Goal: Task Accomplishment & Management: Manage account settings

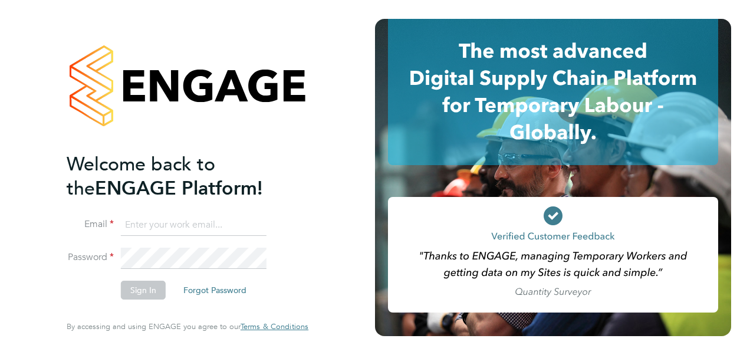
click at [182, 233] on input at bounding box center [194, 225] width 146 height 21
type input "charlotte.elliott-walkey@hays.com"
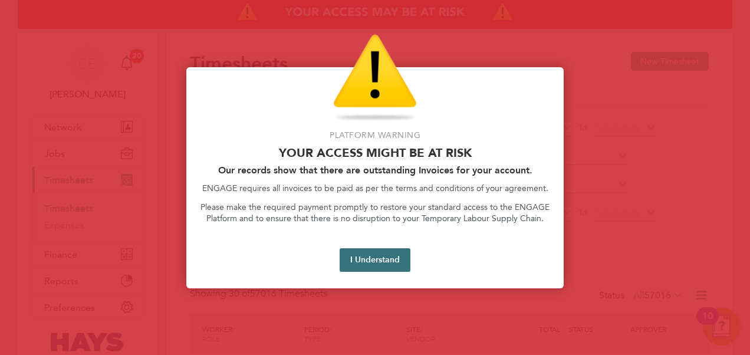
click at [376, 259] on button "I Understand" at bounding box center [375, 260] width 71 height 24
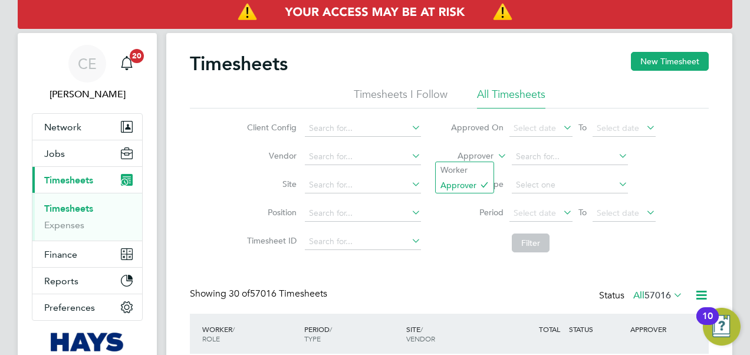
click at [489, 154] on label "Approver" at bounding box center [466, 156] width 53 height 12
click at [473, 169] on li "Worker" at bounding box center [465, 169] width 58 height 15
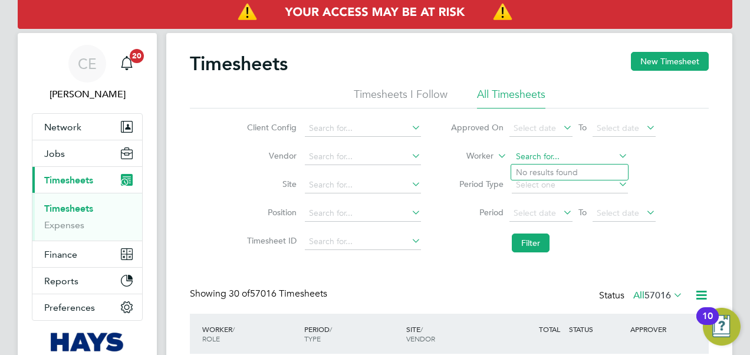
click at [546, 162] on input at bounding box center [570, 157] width 116 height 17
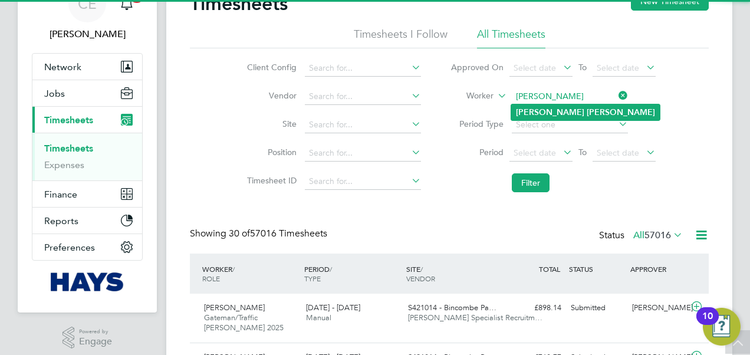
click at [587, 110] on b "Reed" at bounding box center [621, 112] width 68 height 10
type input "Bradley Reed"
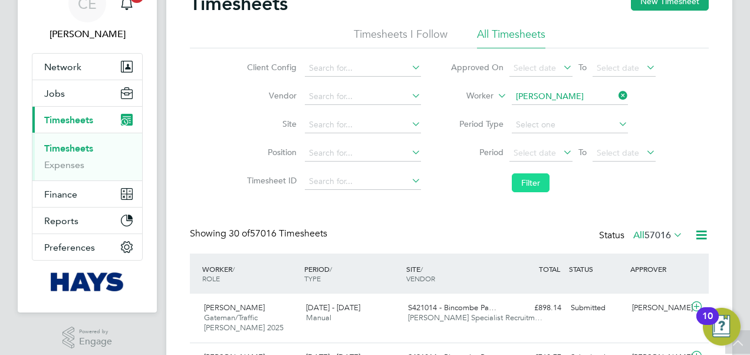
click at [537, 184] on button "Filter" at bounding box center [531, 182] width 38 height 19
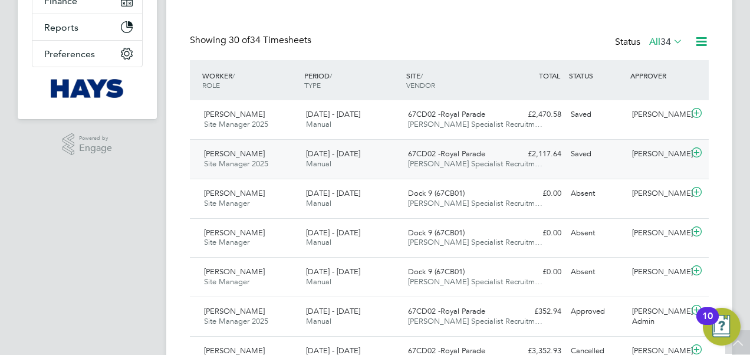
click at [437, 156] on span "67CD02 -Royal Parade" at bounding box center [446, 154] width 77 height 10
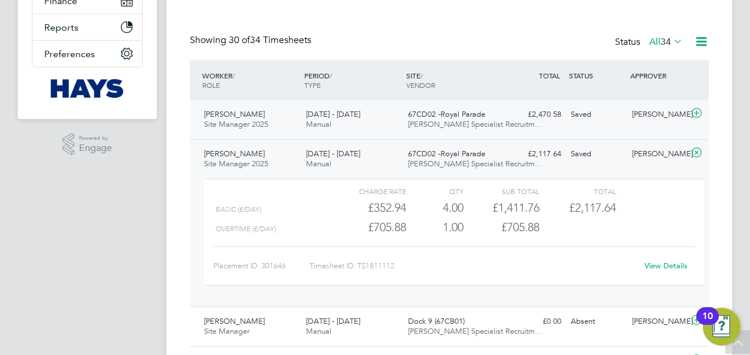
click at [426, 117] on span "67CD02 -Royal Parade" at bounding box center [446, 114] width 77 height 10
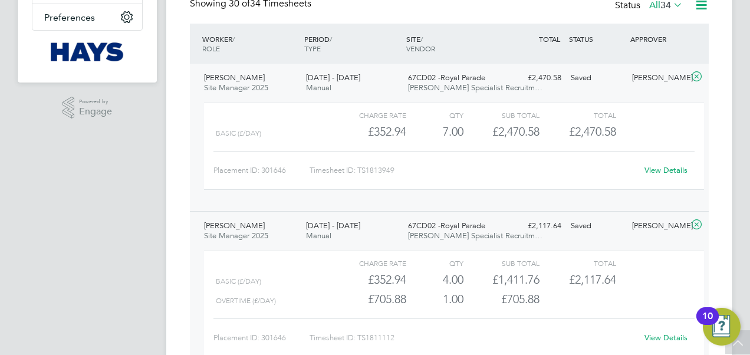
click at [658, 170] on link "View Details" at bounding box center [665, 170] width 43 height 10
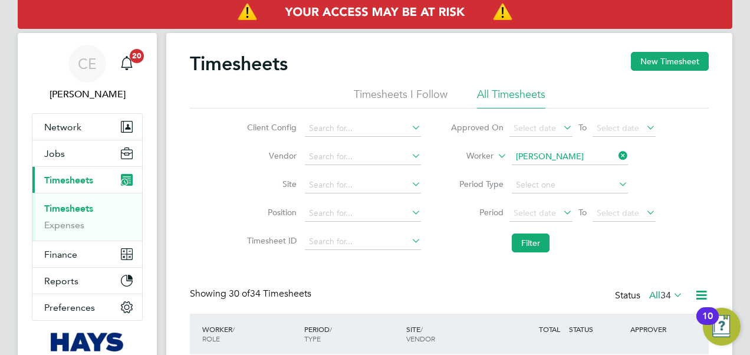
click at [616, 157] on icon at bounding box center [616, 155] width 0 height 17
click at [78, 141] on button "Jobs" at bounding box center [87, 153] width 110 height 26
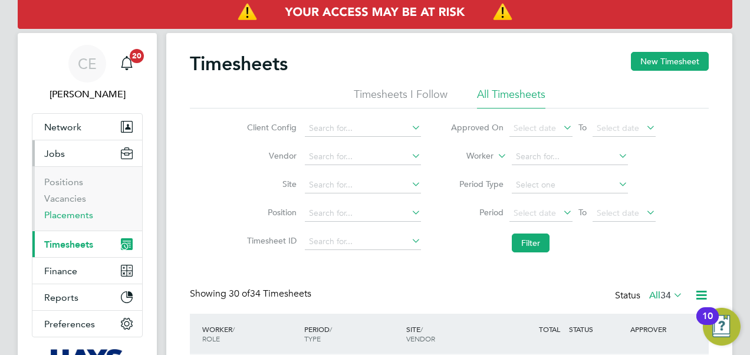
click at [79, 212] on link "Placements" at bounding box center [68, 214] width 49 height 11
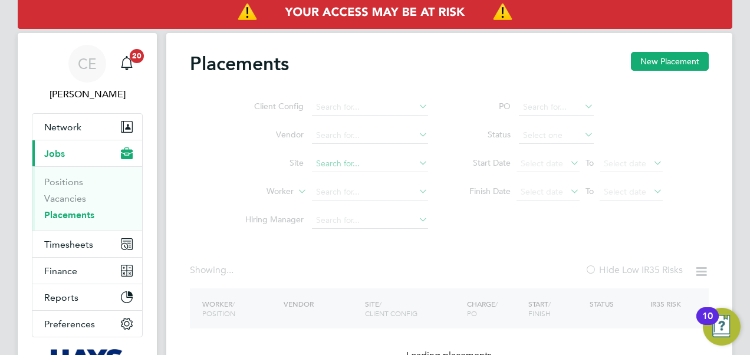
click at [344, 172] on input at bounding box center [370, 164] width 116 height 17
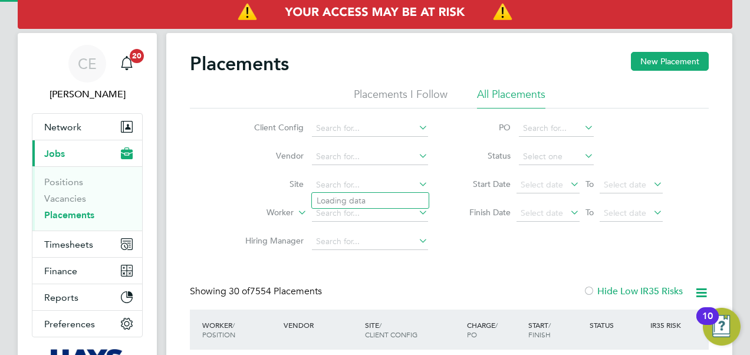
click at [236, 196] on li "Site" at bounding box center [332, 185] width 222 height 28
click at [344, 210] on input at bounding box center [370, 213] width 116 height 17
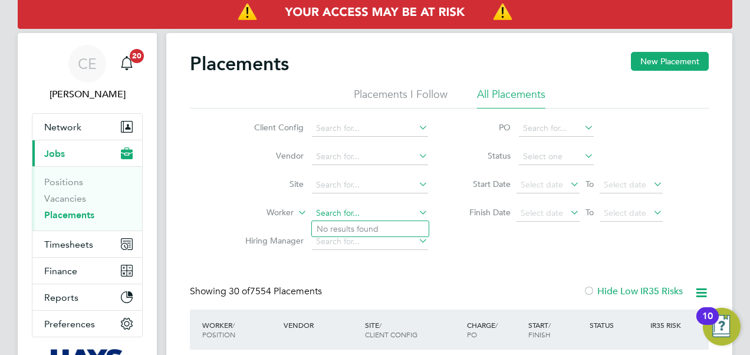
type input "k"
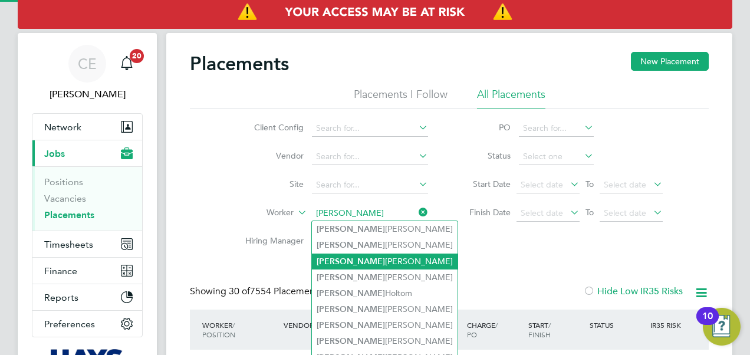
click at [373, 255] on li "Justin Hardwick" at bounding box center [385, 261] width 146 height 16
type input "Justin Hardwick"
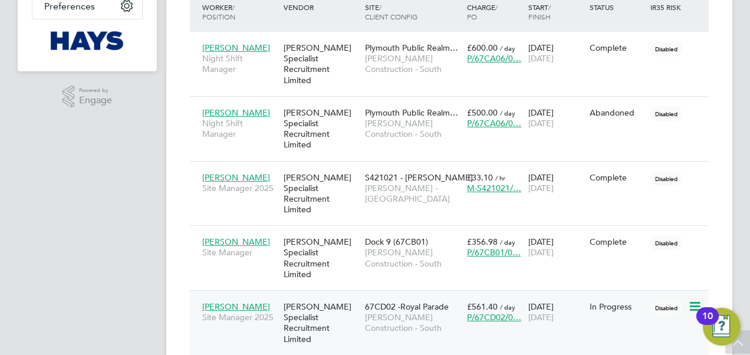
click at [400, 295] on div "67CD02 -Royal Parade Morgan Sindall Construction - South" at bounding box center [413, 317] width 102 height 44
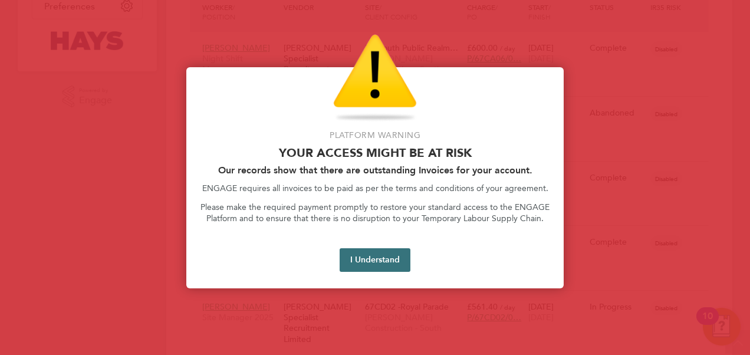
click at [390, 266] on button "I Understand" at bounding box center [375, 260] width 71 height 24
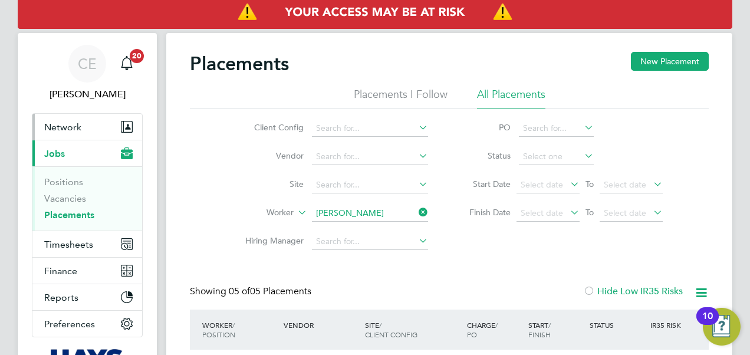
click at [71, 123] on span "Network" at bounding box center [62, 126] width 37 height 11
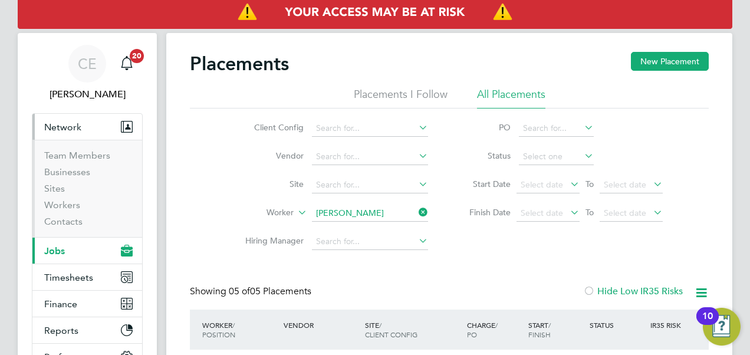
click at [58, 242] on button "Current page: Jobs" at bounding box center [87, 251] width 110 height 26
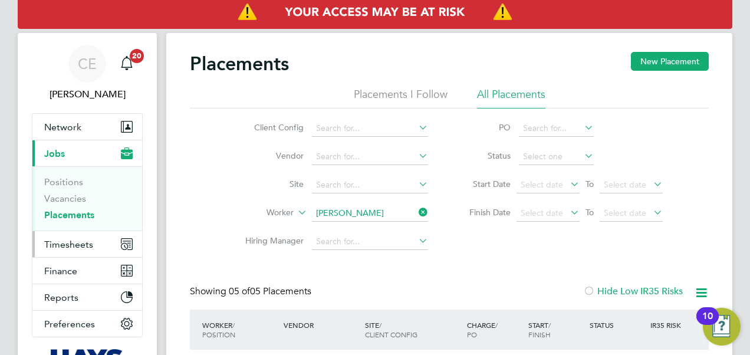
click at [93, 242] on button "Timesheets" at bounding box center [87, 244] width 110 height 26
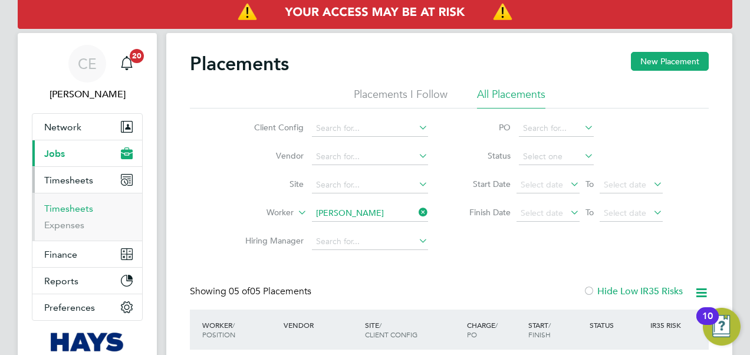
click at [77, 207] on link "Timesheets" at bounding box center [68, 208] width 49 height 11
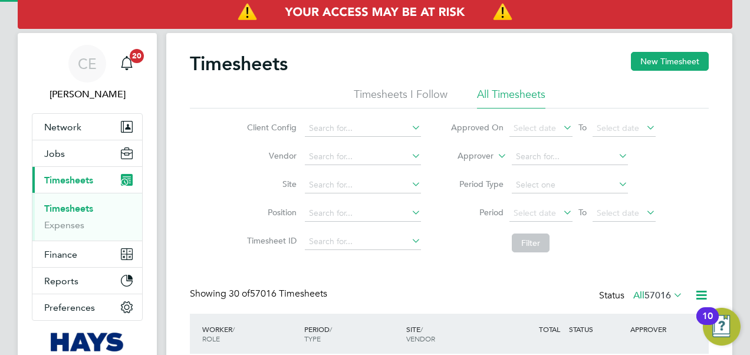
click at [486, 160] on label "Approver" at bounding box center [466, 156] width 53 height 12
click at [492, 152] on label "Approver" at bounding box center [466, 156] width 53 height 12
click at [470, 169] on li "Worker" at bounding box center [465, 169] width 58 height 15
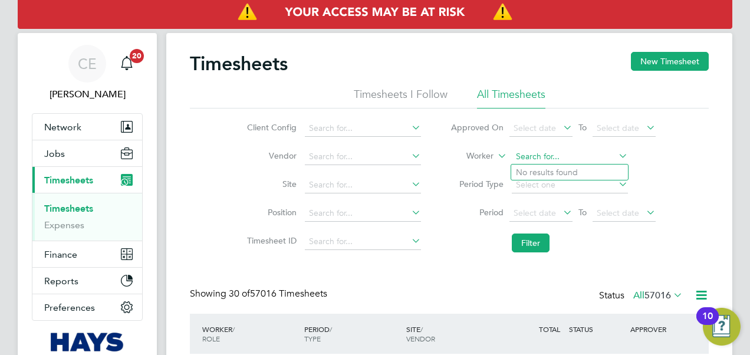
click at [558, 154] on input at bounding box center [570, 157] width 116 height 17
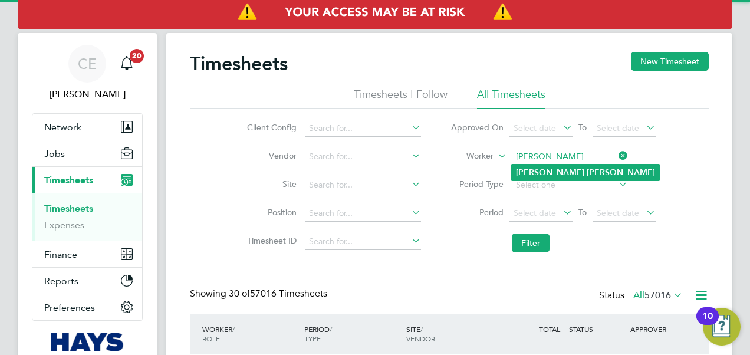
click at [558, 168] on li "Justin Cain" at bounding box center [585, 172] width 149 height 16
type input "[PERSON_NAME]"
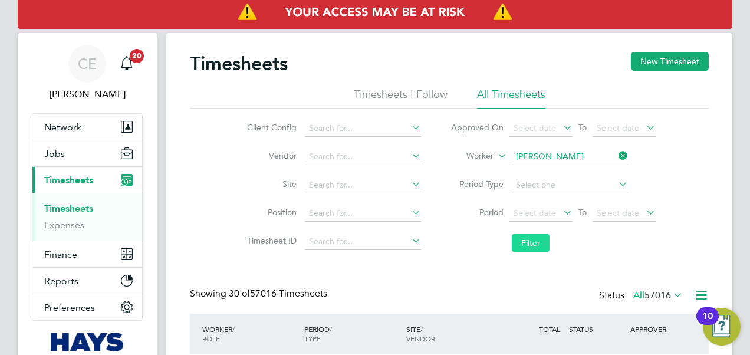
click at [539, 239] on button "Filter" at bounding box center [531, 242] width 38 height 19
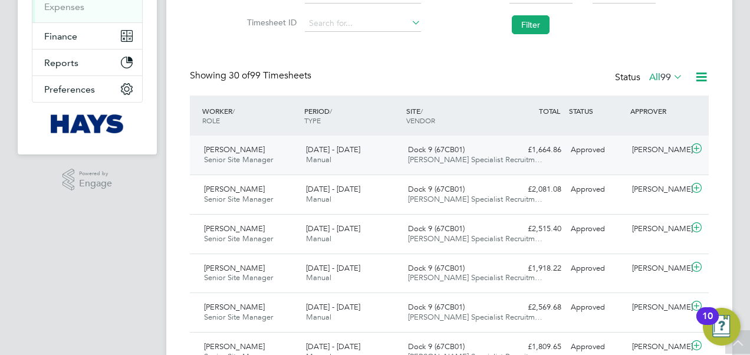
click at [435, 162] on span "Hays Specialist Recruitm…" at bounding box center [475, 159] width 134 height 10
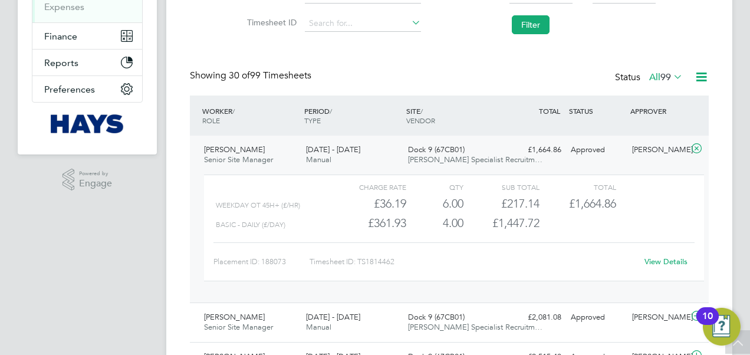
click at [668, 256] on link "View Details" at bounding box center [665, 261] width 43 height 10
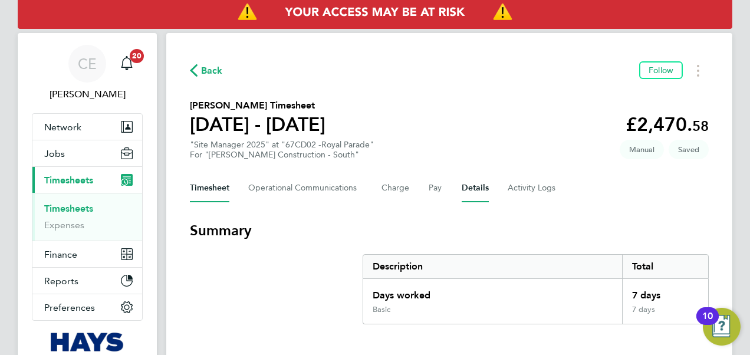
click at [480, 187] on button "Details" at bounding box center [475, 188] width 27 height 28
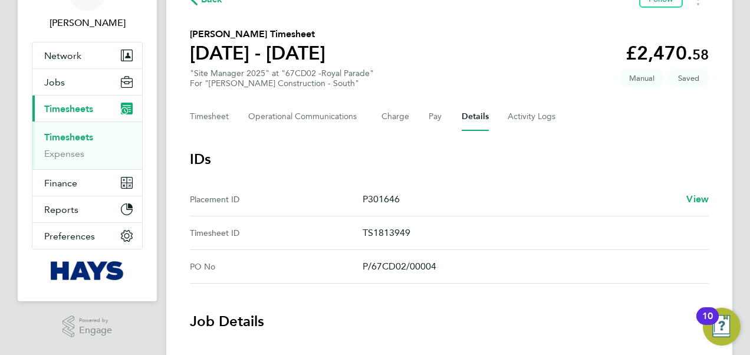
scroll to position [41, 0]
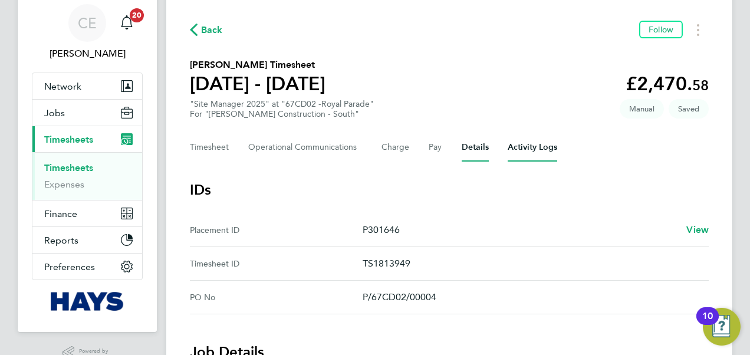
click at [525, 160] on Logs-tab "Activity Logs" at bounding box center [533, 147] width 50 height 28
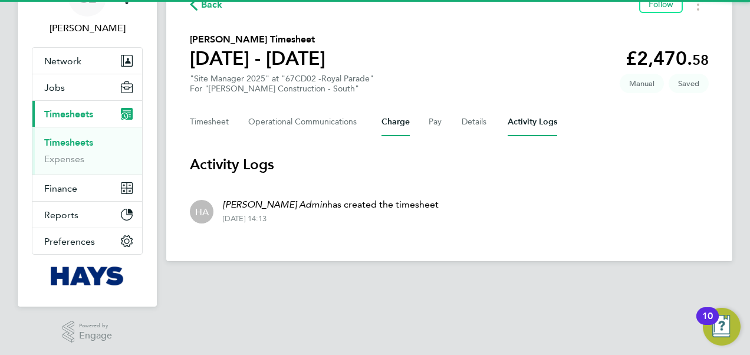
scroll to position [67, 0]
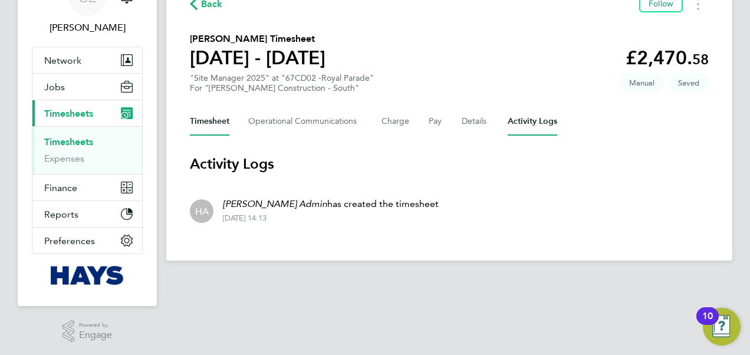
click at [205, 120] on button "Timesheet" at bounding box center [209, 121] width 39 height 28
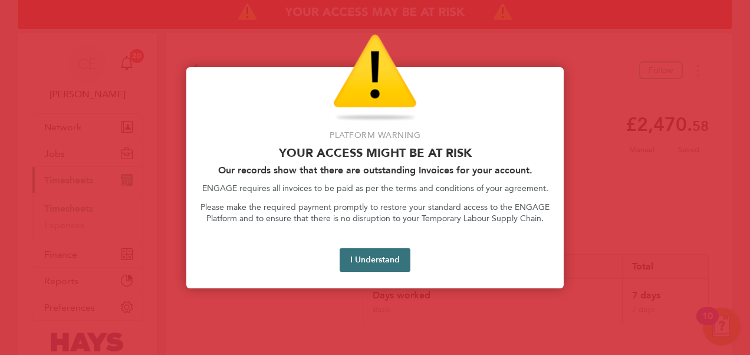
click at [395, 266] on button "I Understand" at bounding box center [375, 260] width 71 height 24
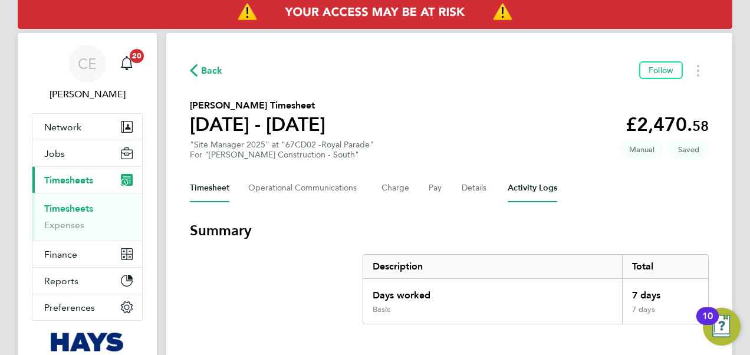
click at [526, 192] on Logs-tab "Activity Logs" at bounding box center [533, 188] width 50 height 28
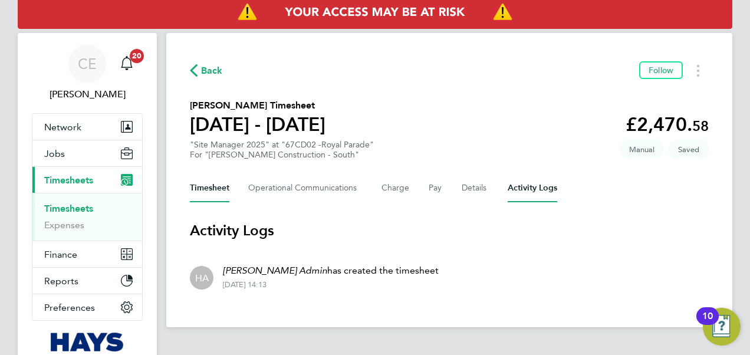
click at [211, 190] on button "Timesheet" at bounding box center [209, 188] width 39 height 28
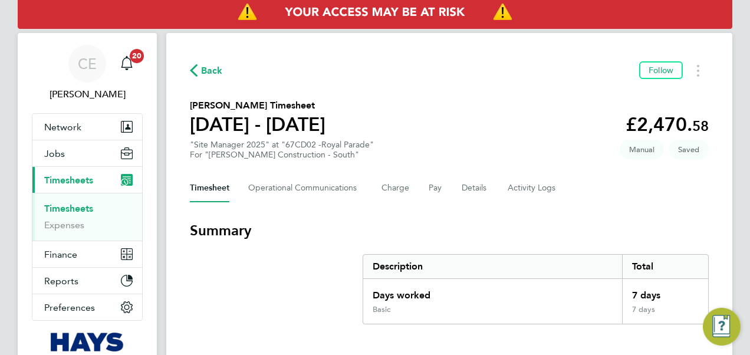
click at [208, 75] on span "Back" at bounding box center [212, 71] width 22 height 14
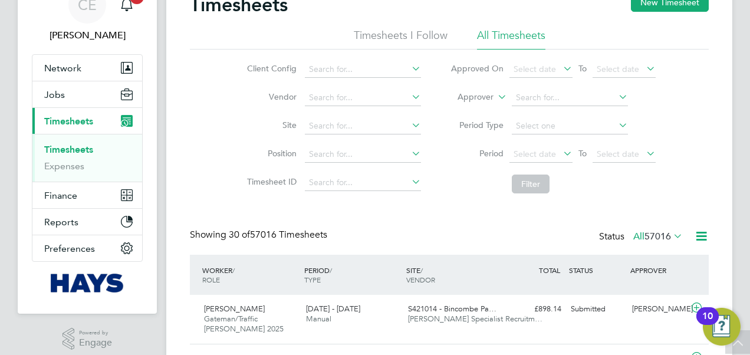
click at [495, 99] on icon at bounding box center [495, 93] width 0 height 11
click at [481, 113] on li "Worker" at bounding box center [465, 110] width 58 height 15
click at [533, 98] on input at bounding box center [570, 98] width 116 height 17
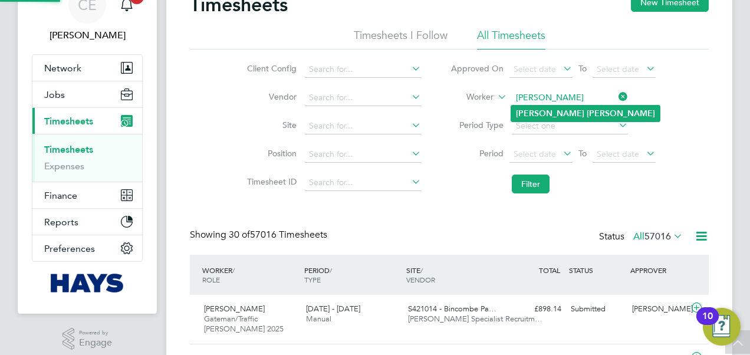
click at [542, 110] on b "[PERSON_NAME]" at bounding box center [550, 113] width 68 height 10
type input "[PERSON_NAME]"
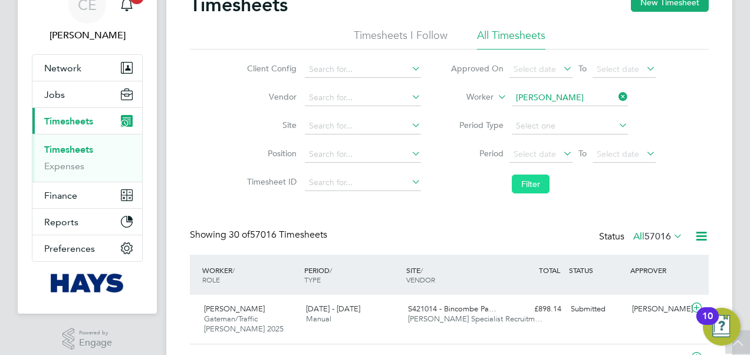
click at [531, 180] on button "Filter" at bounding box center [531, 183] width 38 height 19
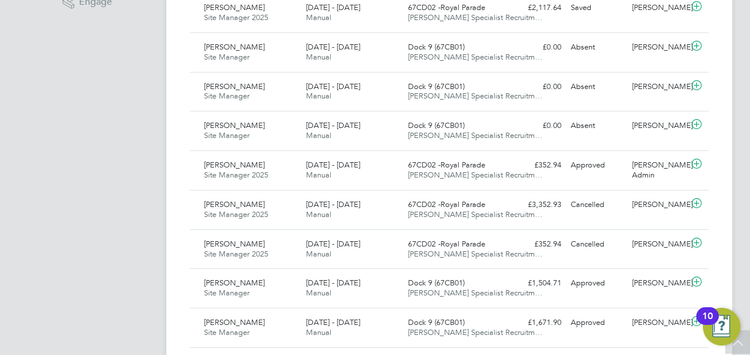
click at [455, 212] on span "Hays Specialist Recruitm…" at bounding box center [475, 214] width 134 height 10
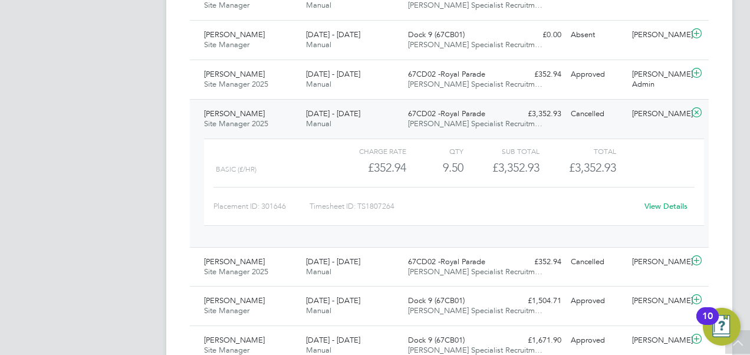
click at [674, 209] on div "View Details" at bounding box center [666, 206] width 58 height 19
click at [667, 201] on link "View Details" at bounding box center [665, 206] width 43 height 10
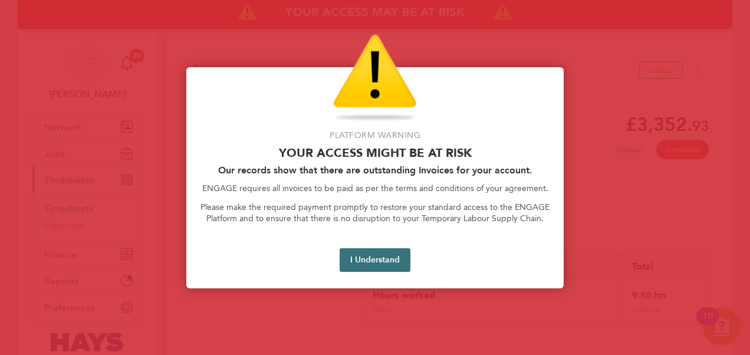
click at [391, 262] on button "I Understand" at bounding box center [375, 260] width 71 height 24
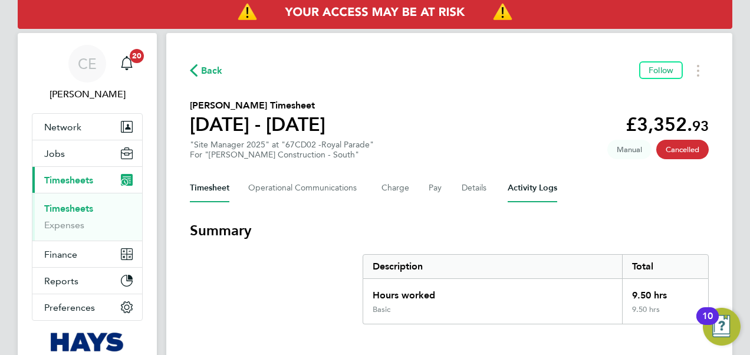
click at [521, 186] on Logs-tab "Activity Logs" at bounding box center [533, 188] width 50 height 28
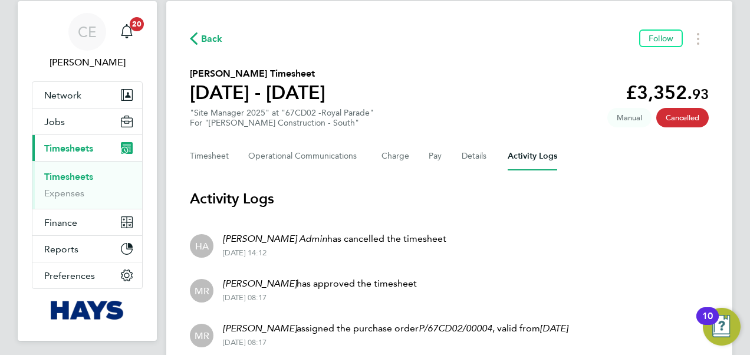
scroll to position [31, 0]
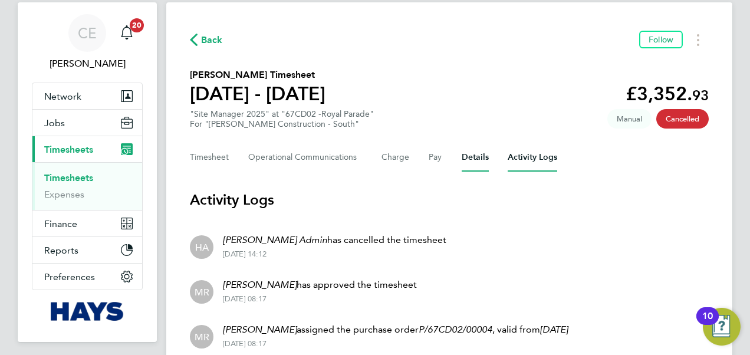
click at [483, 160] on button "Details" at bounding box center [475, 157] width 27 height 28
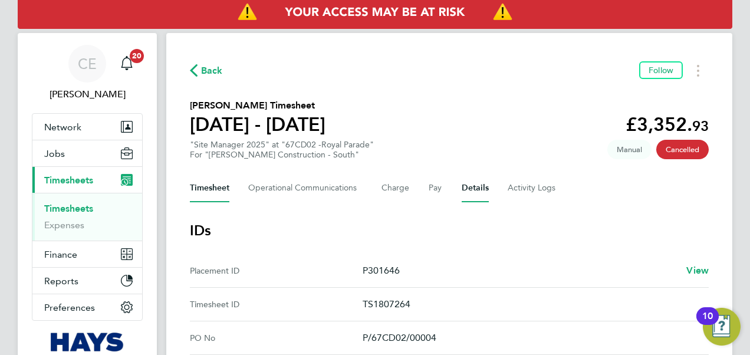
click at [202, 184] on button "Timesheet" at bounding box center [209, 188] width 39 height 28
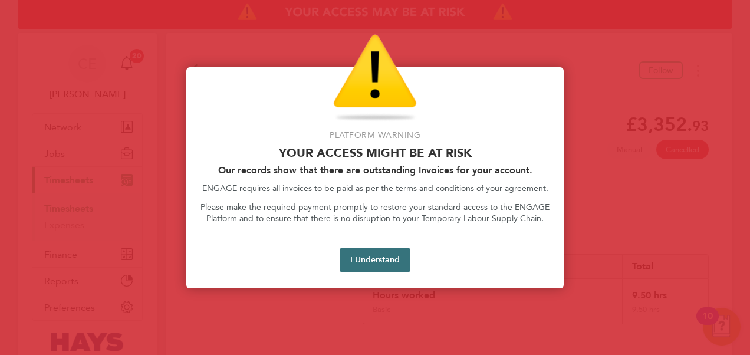
click at [388, 269] on button "I Understand" at bounding box center [375, 260] width 71 height 24
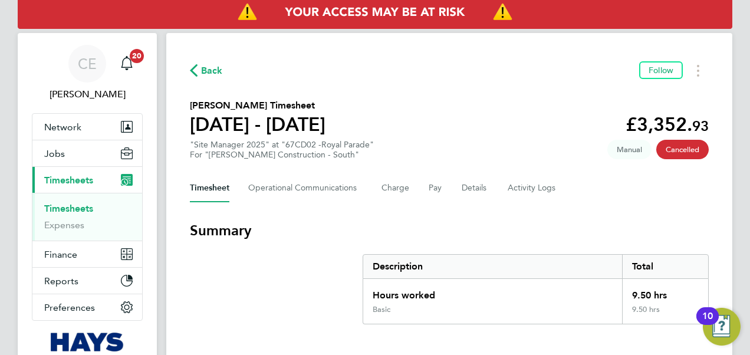
click at [204, 71] on span "Back" at bounding box center [212, 71] width 22 height 14
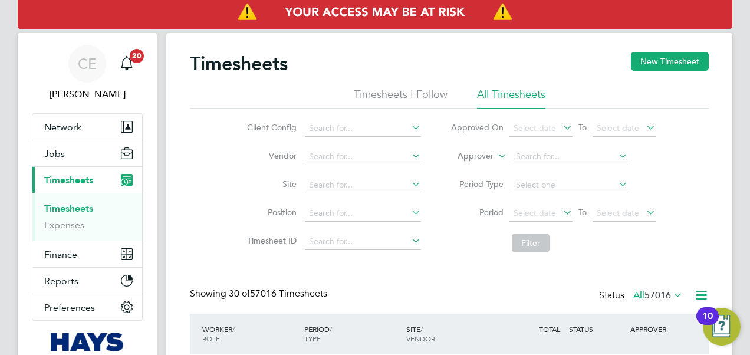
click at [495, 158] on icon at bounding box center [495, 152] width 0 height 11
click at [479, 174] on li "Worker" at bounding box center [465, 169] width 58 height 15
click at [536, 160] on input at bounding box center [570, 157] width 116 height 17
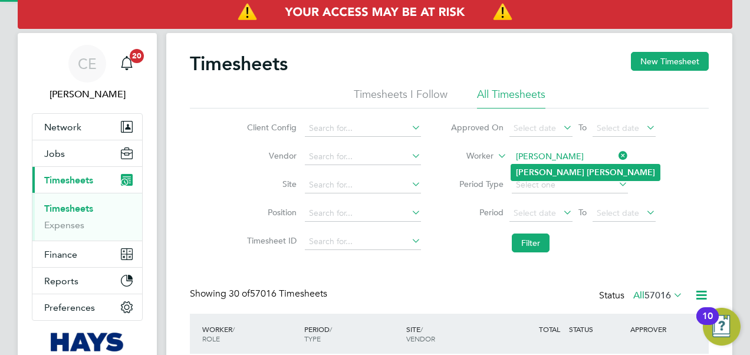
click at [587, 170] on b "Reed" at bounding box center [621, 172] width 68 height 10
type input "Bradley Reed"
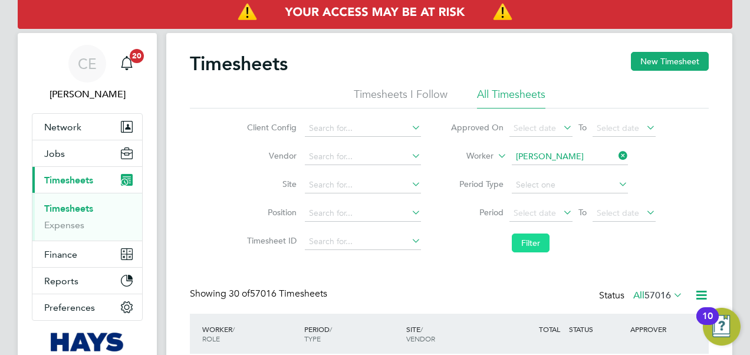
click at [533, 242] on button "Filter" at bounding box center [531, 242] width 38 height 19
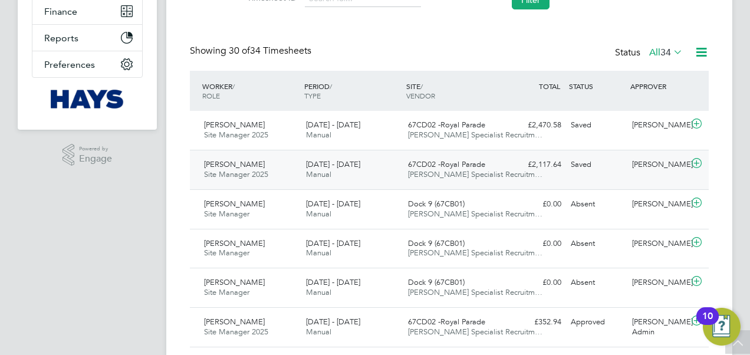
click at [460, 176] on span "Hays Specialist Recruitm…" at bounding box center [475, 174] width 134 height 10
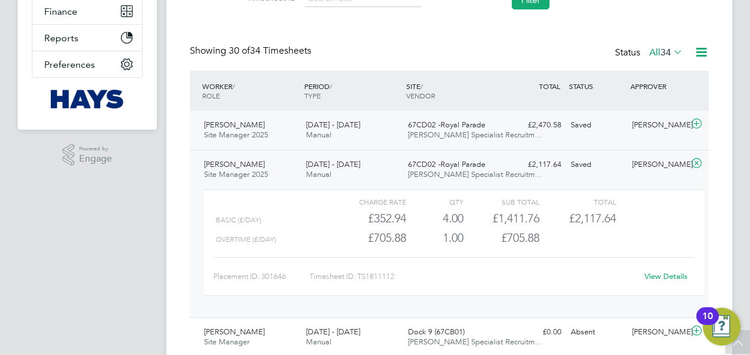
click at [426, 125] on span "67CD02 -Royal Parade" at bounding box center [446, 125] width 77 height 10
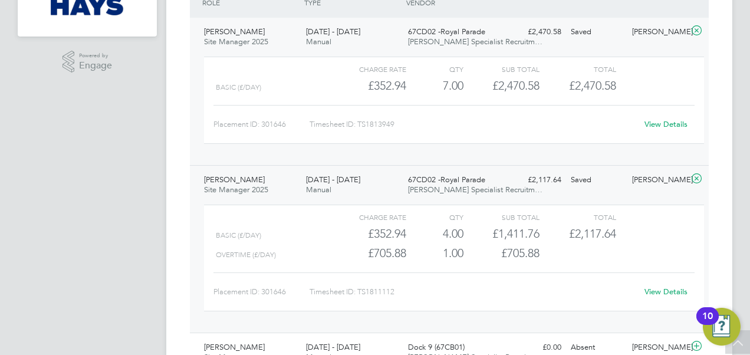
click at [542, 177] on div "£2,117.64 Saved" at bounding box center [535, 179] width 61 height 19
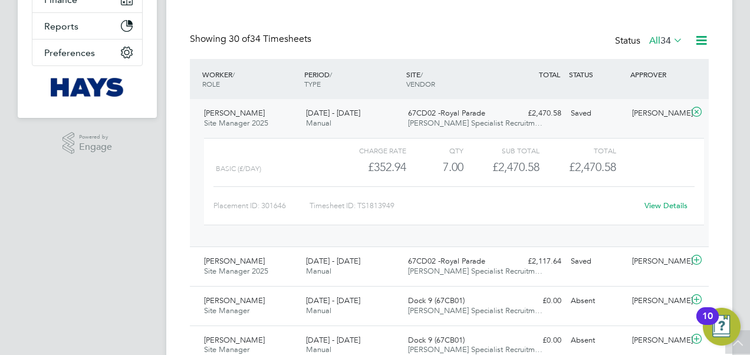
click at [466, 110] on span "67CD02 -Royal Parade" at bounding box center [446, 113] width 77 height 10
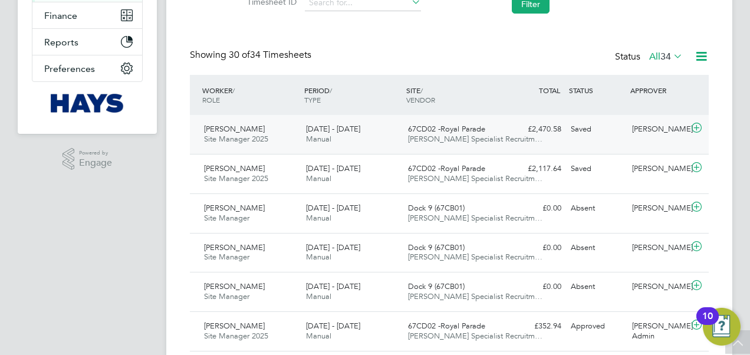
click at [443, 137] on span "Hays Specialist Recruitm…" at bounding box center [475, 139] width 134 height 10
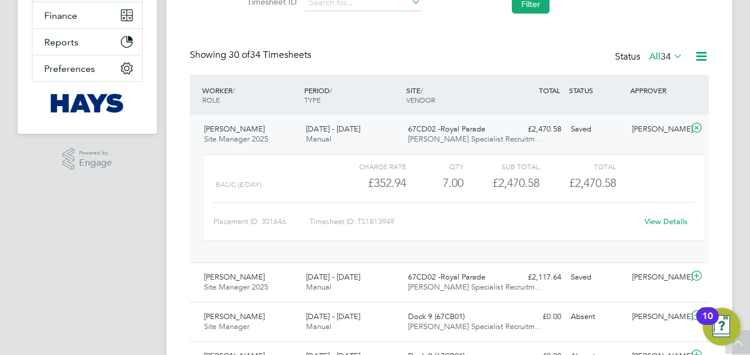
click at [415, 180] on div "7.00" at bounding box center [434, 182] width 57 height 19
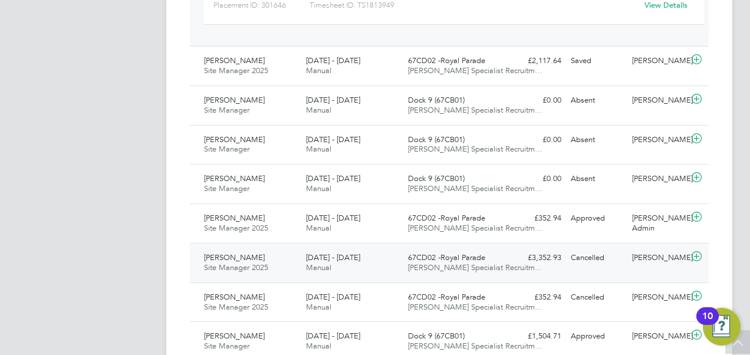
click at [422, 255] on span "67CD02 -Royal Parade" at bounding box center [446, 257] width 77 height 10
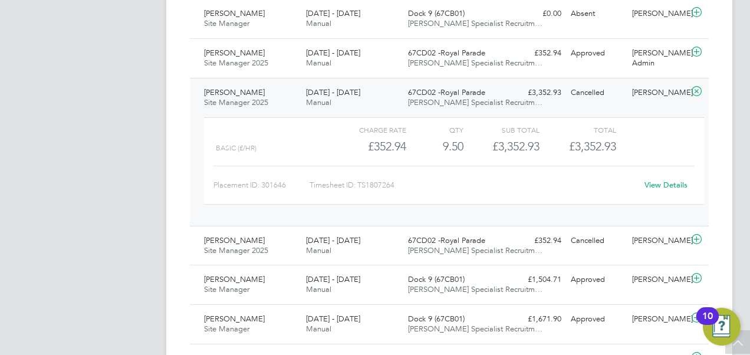
scroll to position [602, 0]
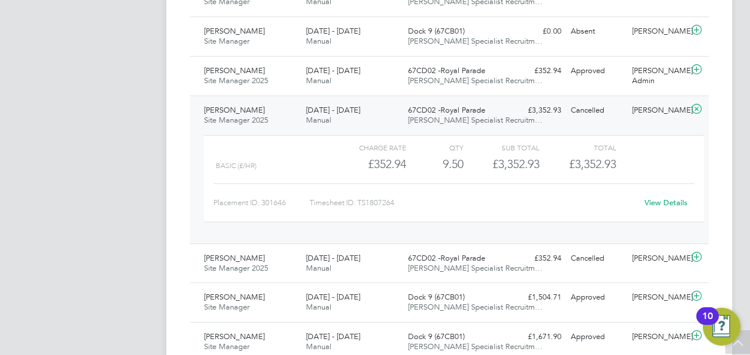
click at [470, 120] on span "Hays Specialist Recruitm…" at bounding box center [475, 120] width 134 height 10
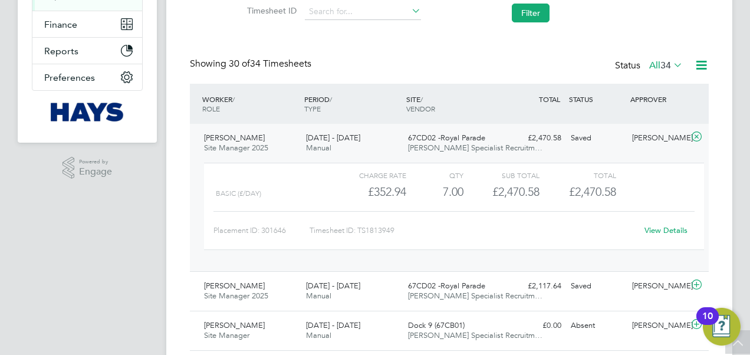
scroll to position [229, 0]
drag, startPoint x: 658, startPoint y: 232, endPoint x: 506, endPoint y: 27, distance: 255.4
click at [506, 27] on li "Filter" at bounding box center [553, 13] width 235 height 31
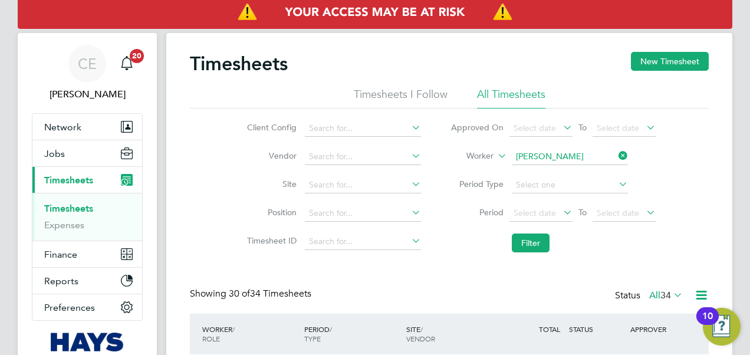
click at [561, 207] on icon at bounding box center [561, 212] width 0 height 17
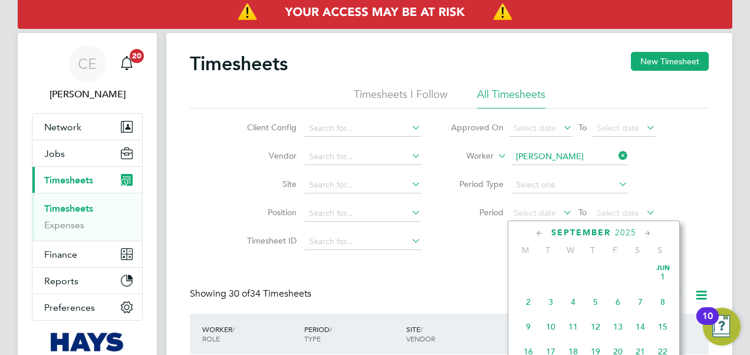
scroll to position [354, 0]
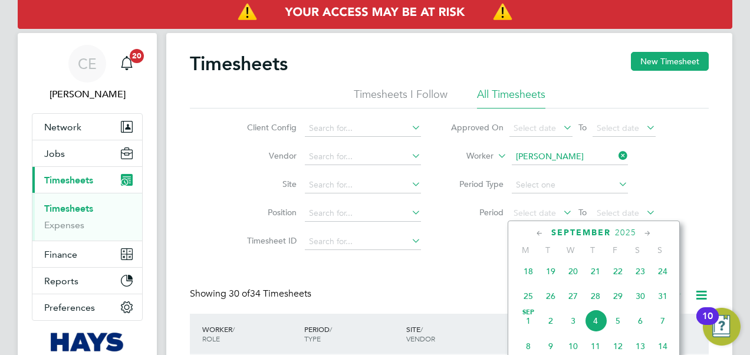
click at [643, 271] on span "23" at bounding box center [640, 271] width 22 height 22
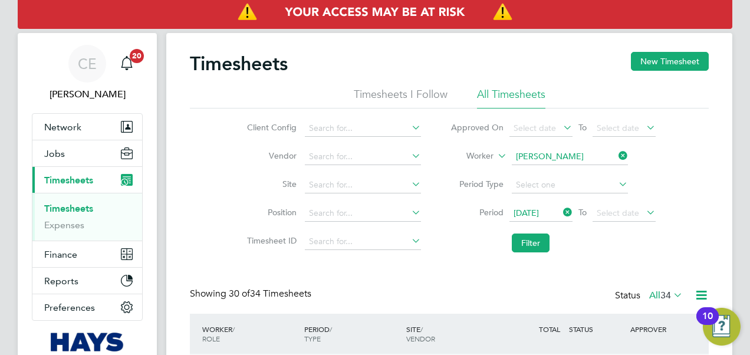
click at [621, 203] on li "Period 23 Aug 2025 To Select date" at bounding box center [553, 213] width 235 height 28
click at [621, 210] on span "Select date" at bounding box center [618, 212] width 42 height 11
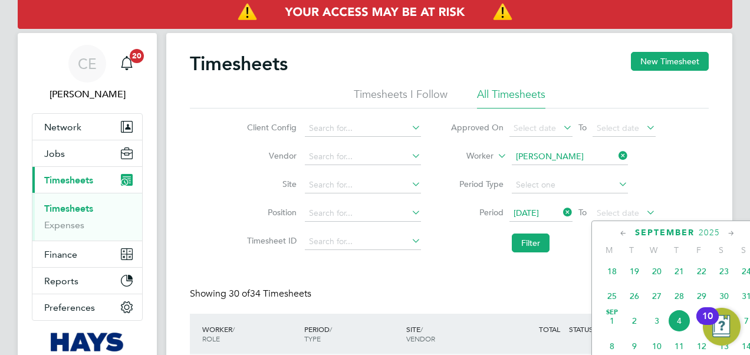
click at [698, 299] on span "29" at bounding box center [701, 296] width 22 height 22
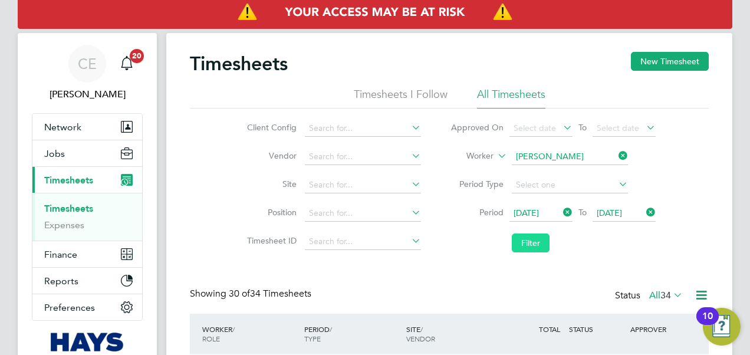
click at [523, 241] on button "Filter" at bounding box center [531, 242] width 38 height 19
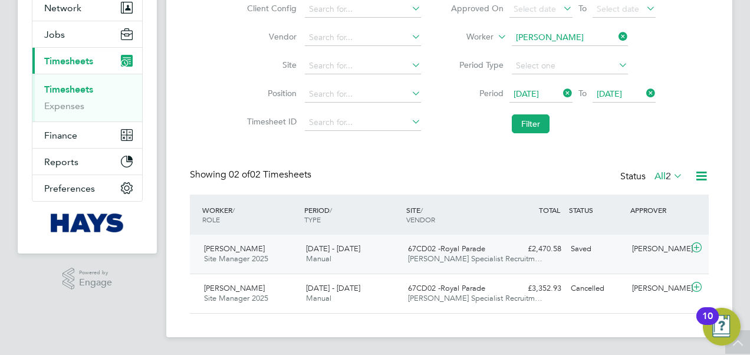
click at [421, 237] on div "Bradley Reed Site Manager 2025 23 - 29 Aug 2025 23 - 29 Aug 2025 Manual 67CD02 …" at bounding box center [449, 254] width 519 height 39
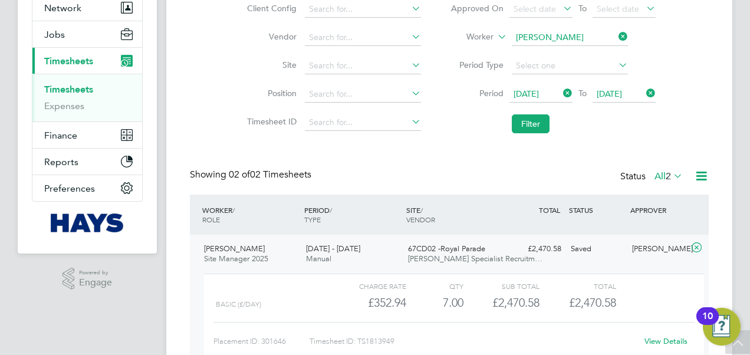
scroll to position [20, 115]
click at [437, 157] on div "Timesheets New Timesheet Timesheets I Follow All Timesheets Client Config Vendo…" at bounding box center [449, 177] width 519 height 489
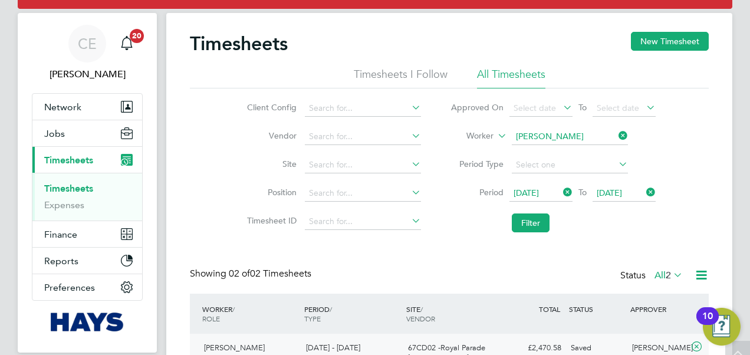
scroll to position [18, 0]
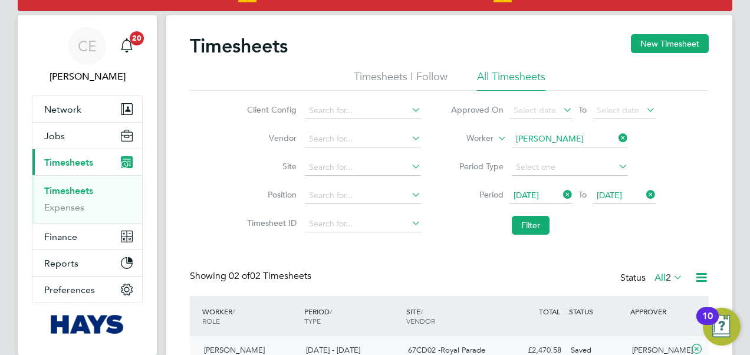
click at [561, 193] on icon at bounding box center [561, 194] width 0 height 17
click at [644, 195] on icon at bounding box center [644, 194] width 0 height 17
click at [541, 196] on span "Select date" at bounding box center [534, 195] width 42 height 11
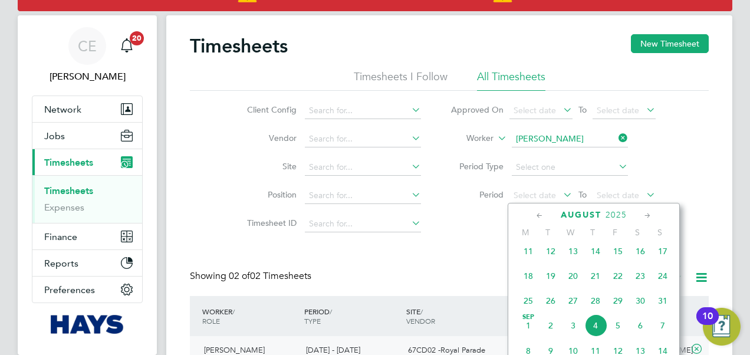
scroll to position [330, 0]
click at [640, 255] on span "16" at bounding box center [640, 252] width 22 height 22
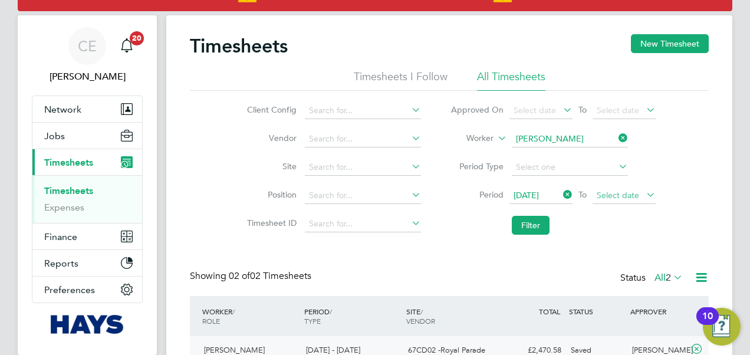
click at [615, 191] on span "Select date" at bounding box center [618, 195] width 42 height 11
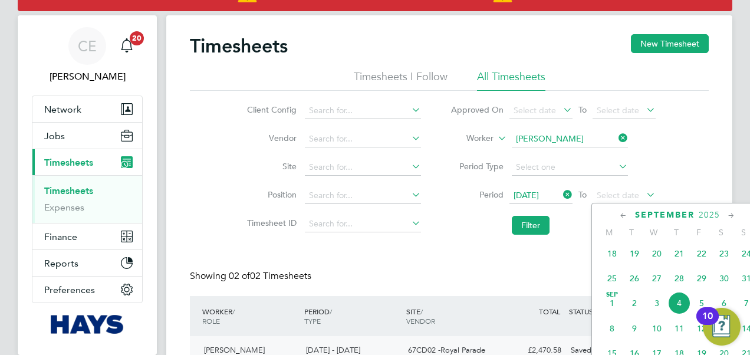
click at [701, 257] on span "22" at bounding box center [701, 253] width 22 height 22
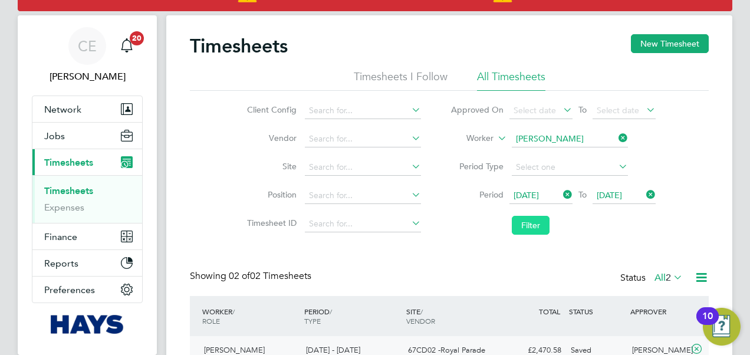
click at [532, 225] on button "Filter" at bounding box center [531, 225] width 38 height 19
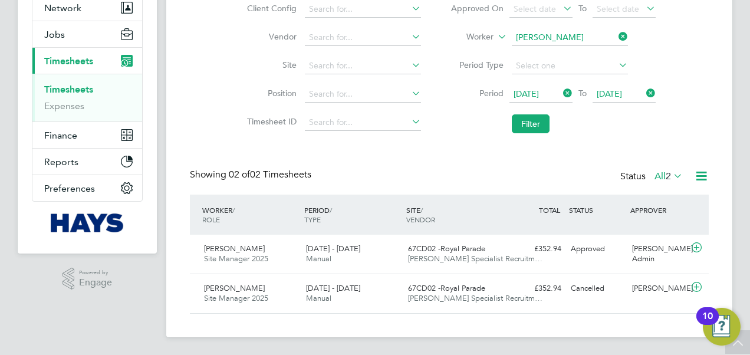
click at [561, 93] on icon at bounding box center [561, 93] width 0 height 17
click at [644, 98] on icon at bounding box center [644, 93] width 0 height 17
click at [534, 98] on span "Select date" at bounding box center [540, 95] width 63 height 16
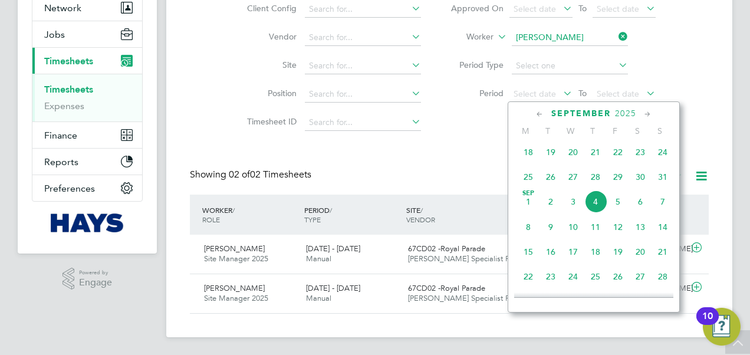
click at [639, 155] on span "23" at bounding box center [640, 152] width 22 height 22
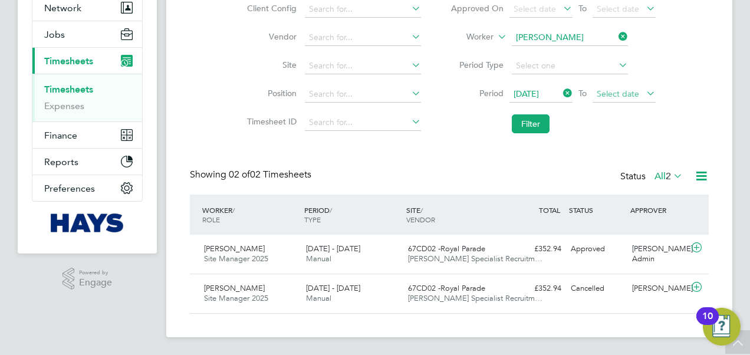
click at [622, 92] on span "Select date" at bounding box center [618, 93] width 42 height 11
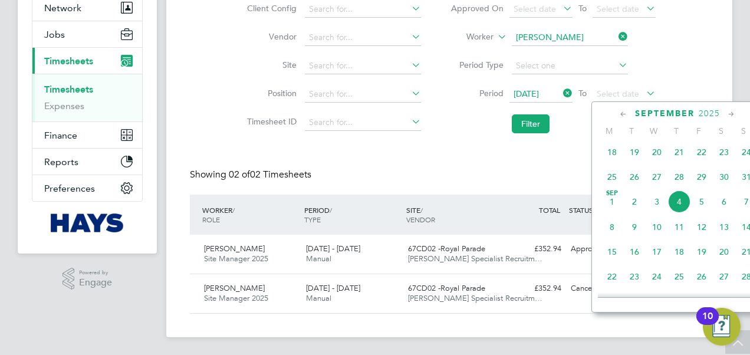
click at [703, 180] on span "29" at bounding box center [701, 177] width 22 height 22
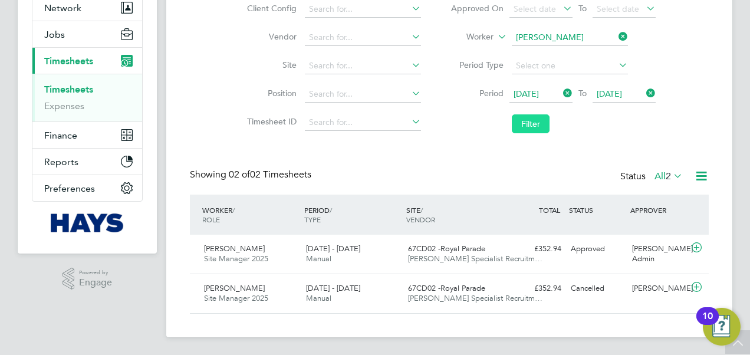
click at [534, 124] on button "Filter" at bounding box center [531, 123] width 38 height 19
click at [484, 248] on span "67CD02 -Royal Parade" at bounding box center [446, 248] width 77 height 10
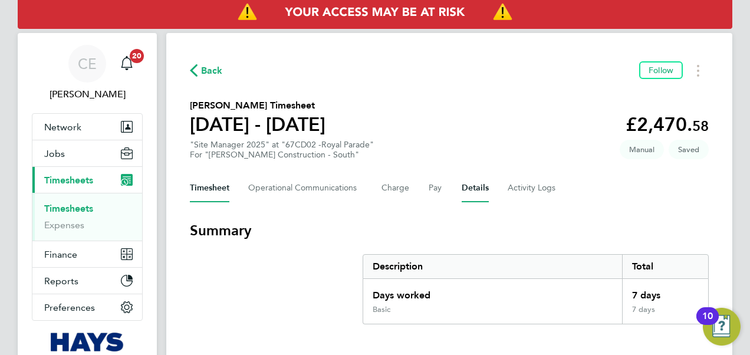
click at [480, 190] on button "Details" at bounding box center [475, 188] width 27 height 28
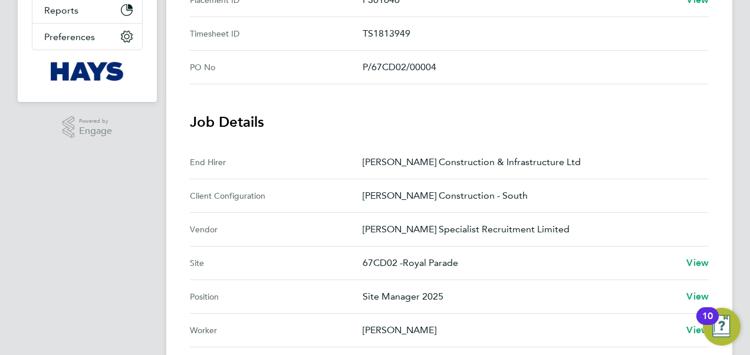
click at [490, 227] on p "[PERSON_NAME] Specialist Recruitment Limited" at bounding box center [531, 229] width 337 height 14
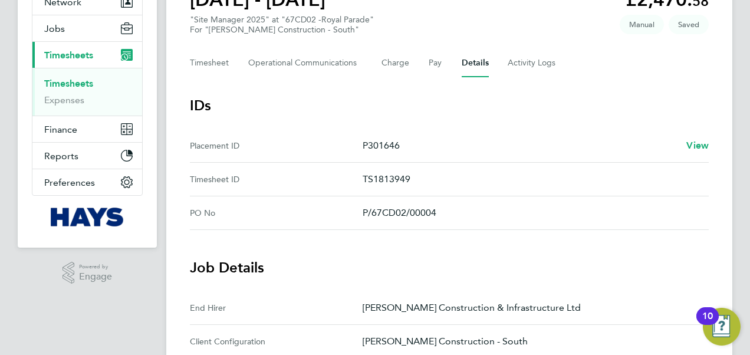
scroll to position [122, 0]
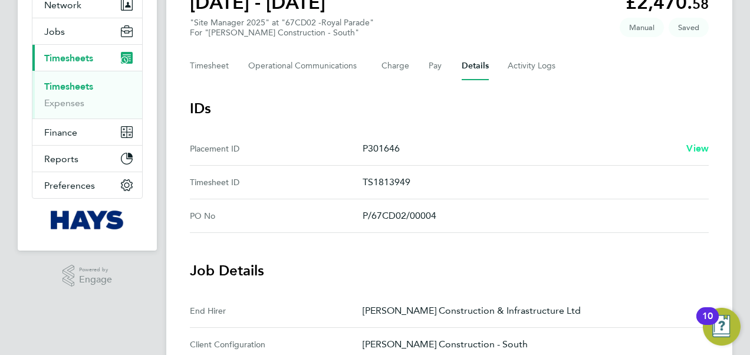
click at [690, 153] on span "View" at bounding box center [697, 148] width 22 height 11
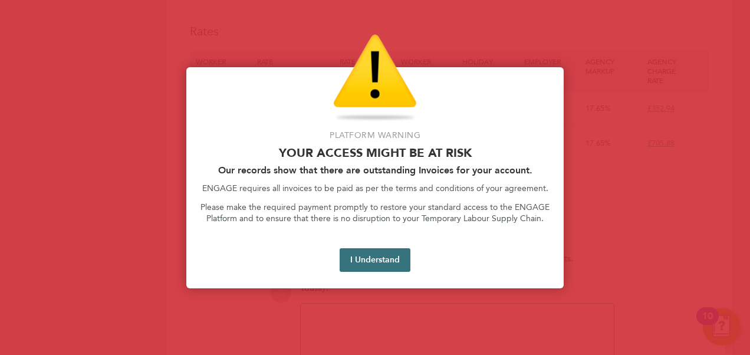
click at [385, 256] on button "I Understand" at bounding box center [375, 260] width 71 height 24
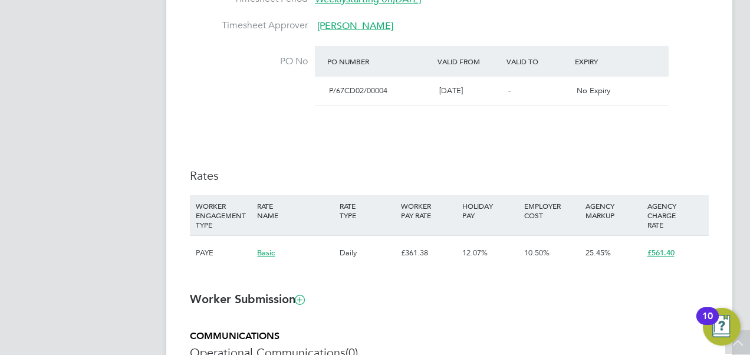
scroll to position [604, 0]
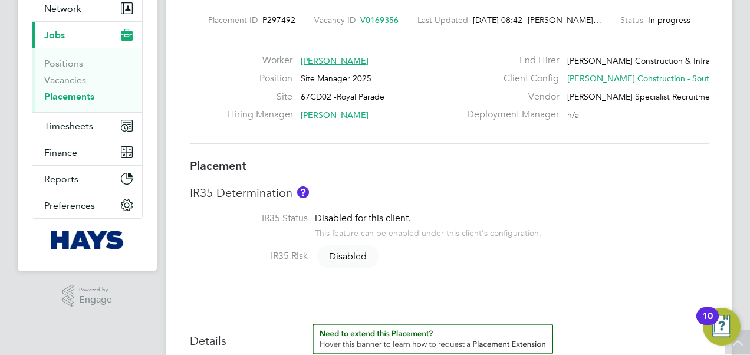
click at [394, 159] on h3 "Placement" at bounding box center [449, 165] width 519 height 15
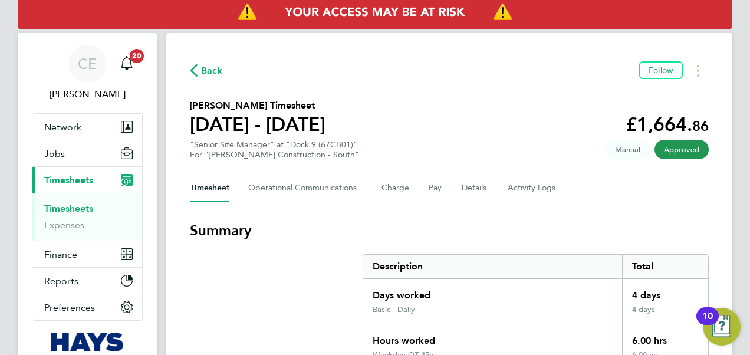
click at [493, 190] on div "Timesheet Operational Communications Charge Pay Details Activity Logs" at bounding box center [449, 188] width 519 height 28
click at [466, 190] on button "Details" at bounding box center [475, 188] width 27 height 28
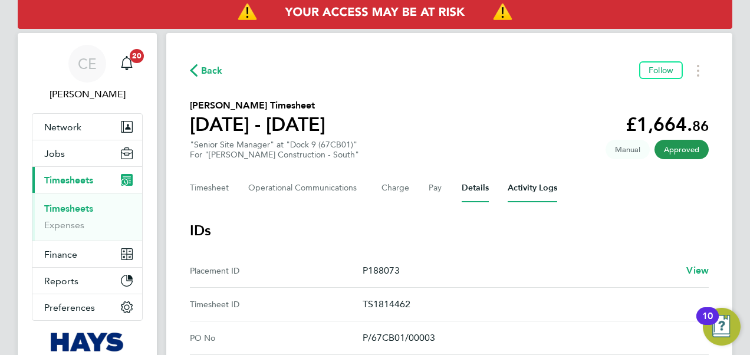
click at [518, 182] on Logs-tab "Activity Logs" at bounding box center [533, 188] width 50 height 28
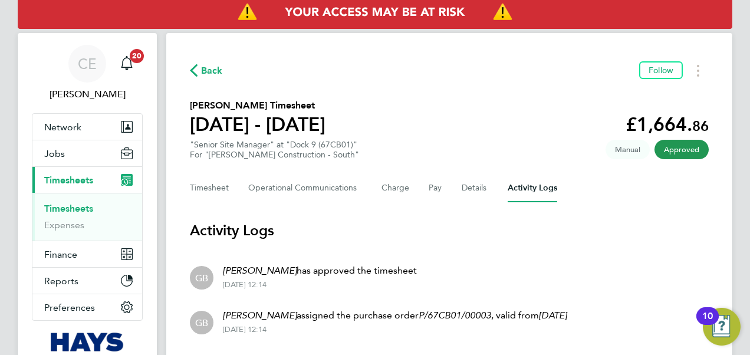
scroll to position [170, 0]
